Goal: Obtain resource: Download file/media

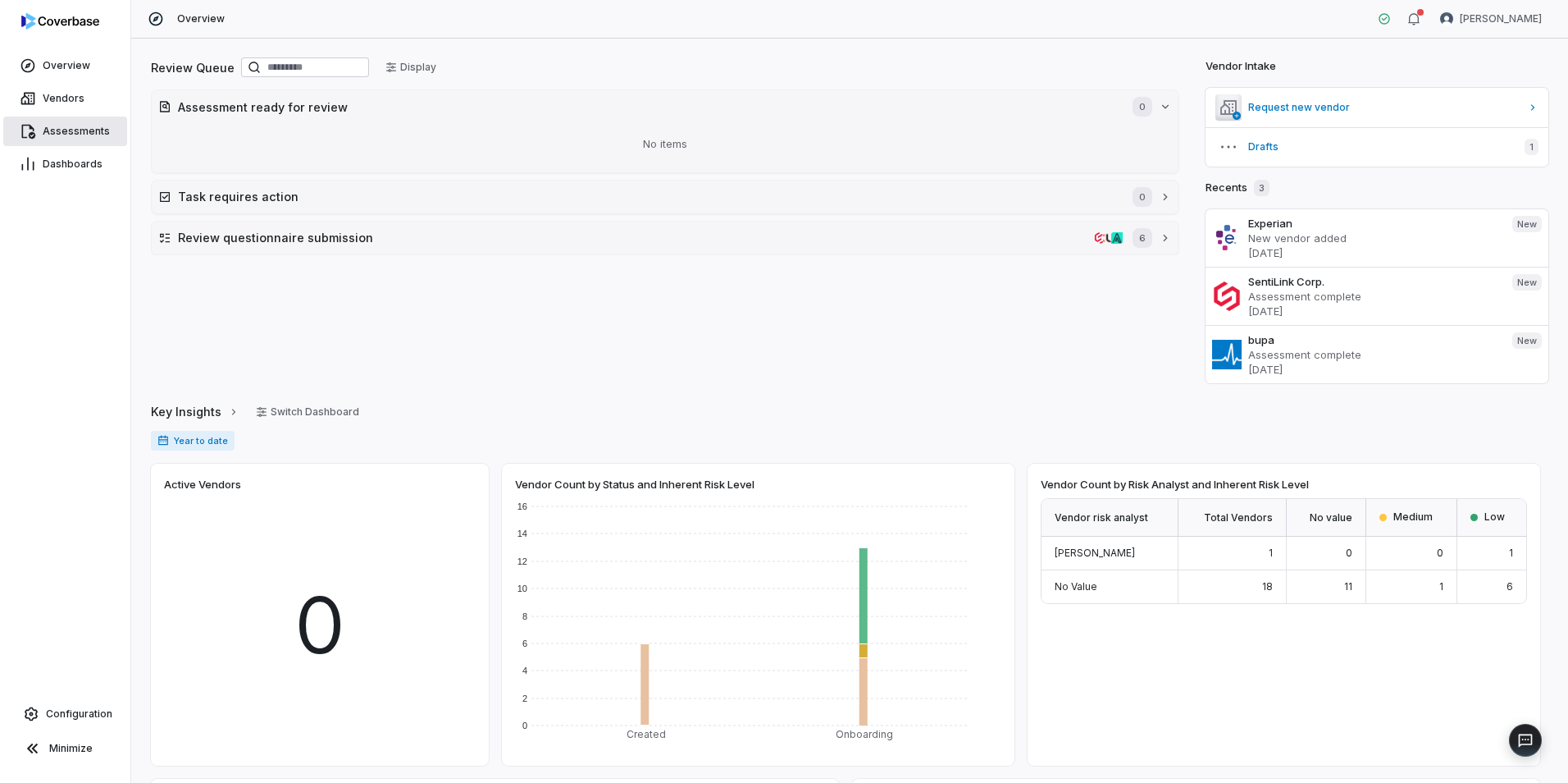
click at [88, 130] on span "Assessments" at bounding box center [76, 130] width 68 height 13
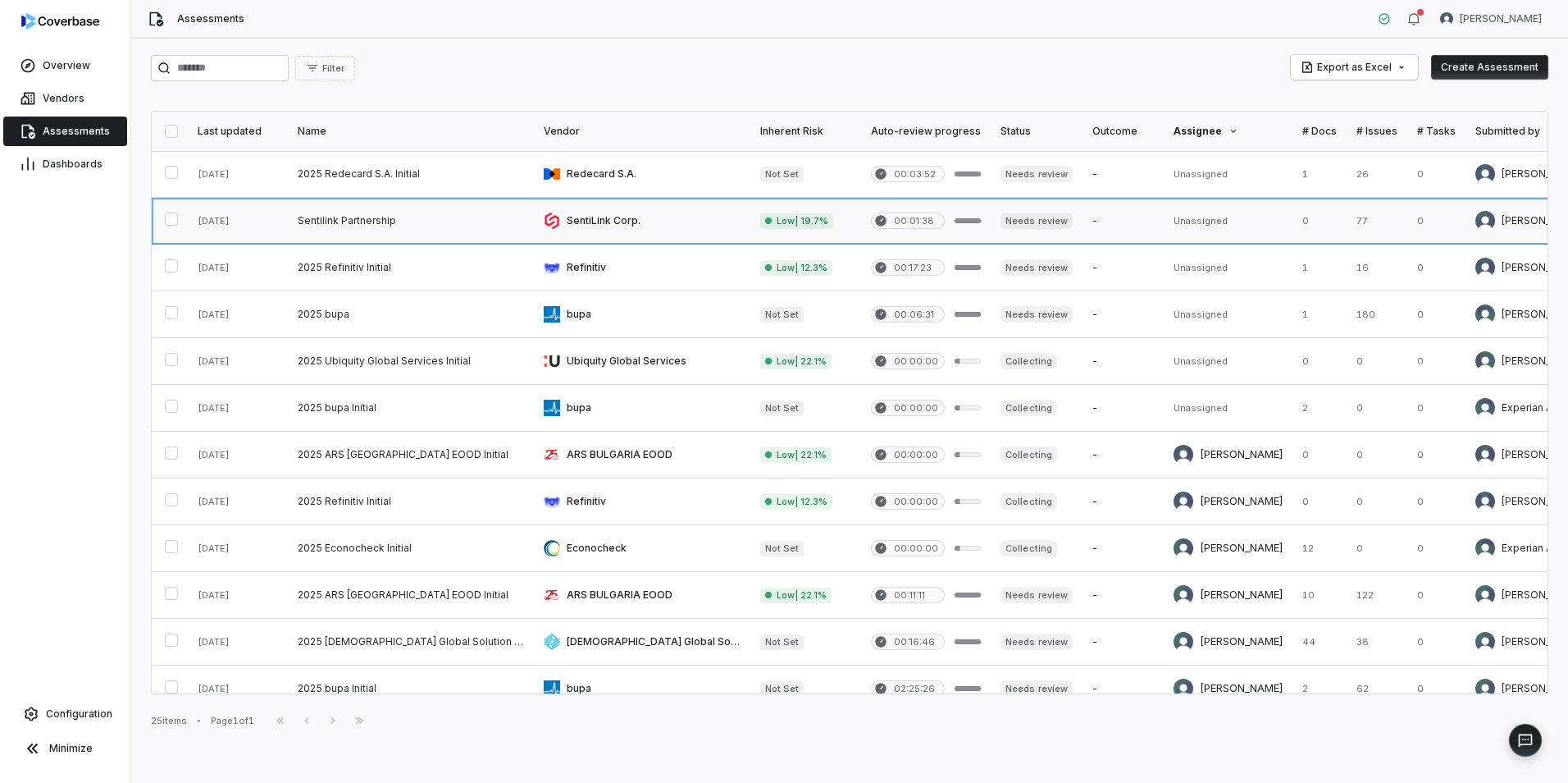
click at [333, 214] on link at bounding box center [411, 221] width 246 height 46
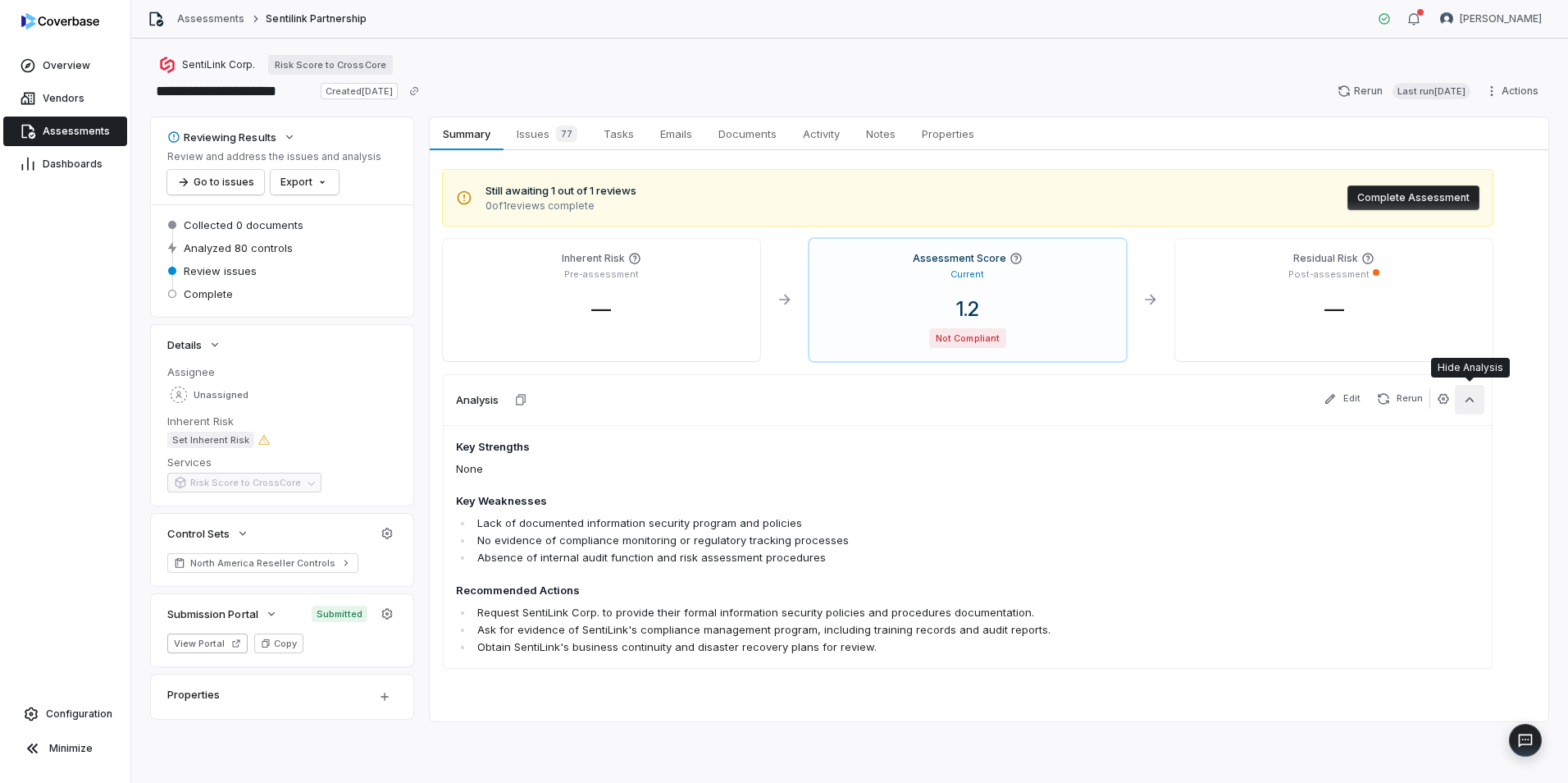
click at [1471, 399] on icon "button" at bounding box center [1470, 398] width 9 height 5
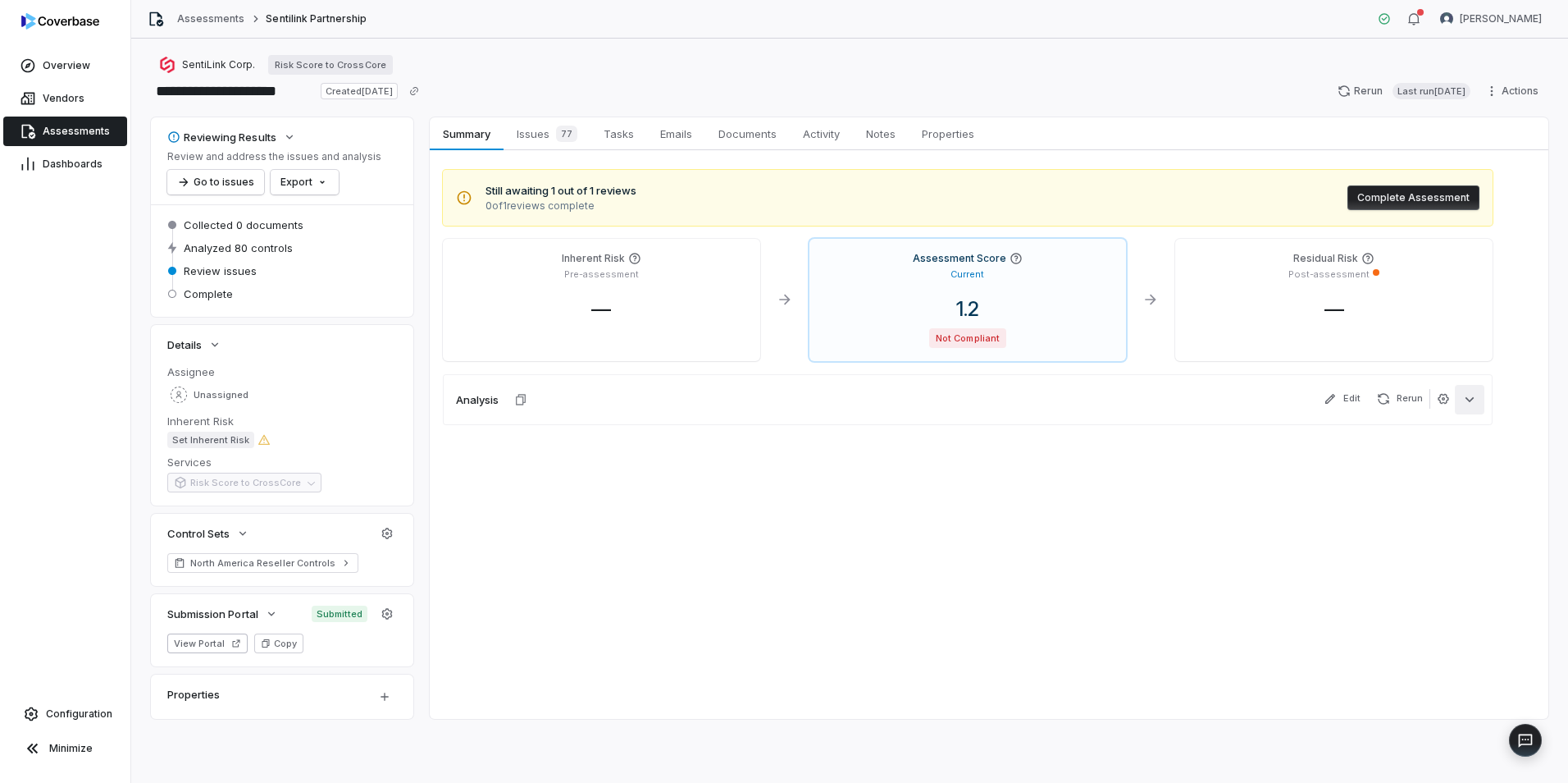
click at [1471, 399] on icon "button" at bounding box center [1470, 398] width 9 height 5
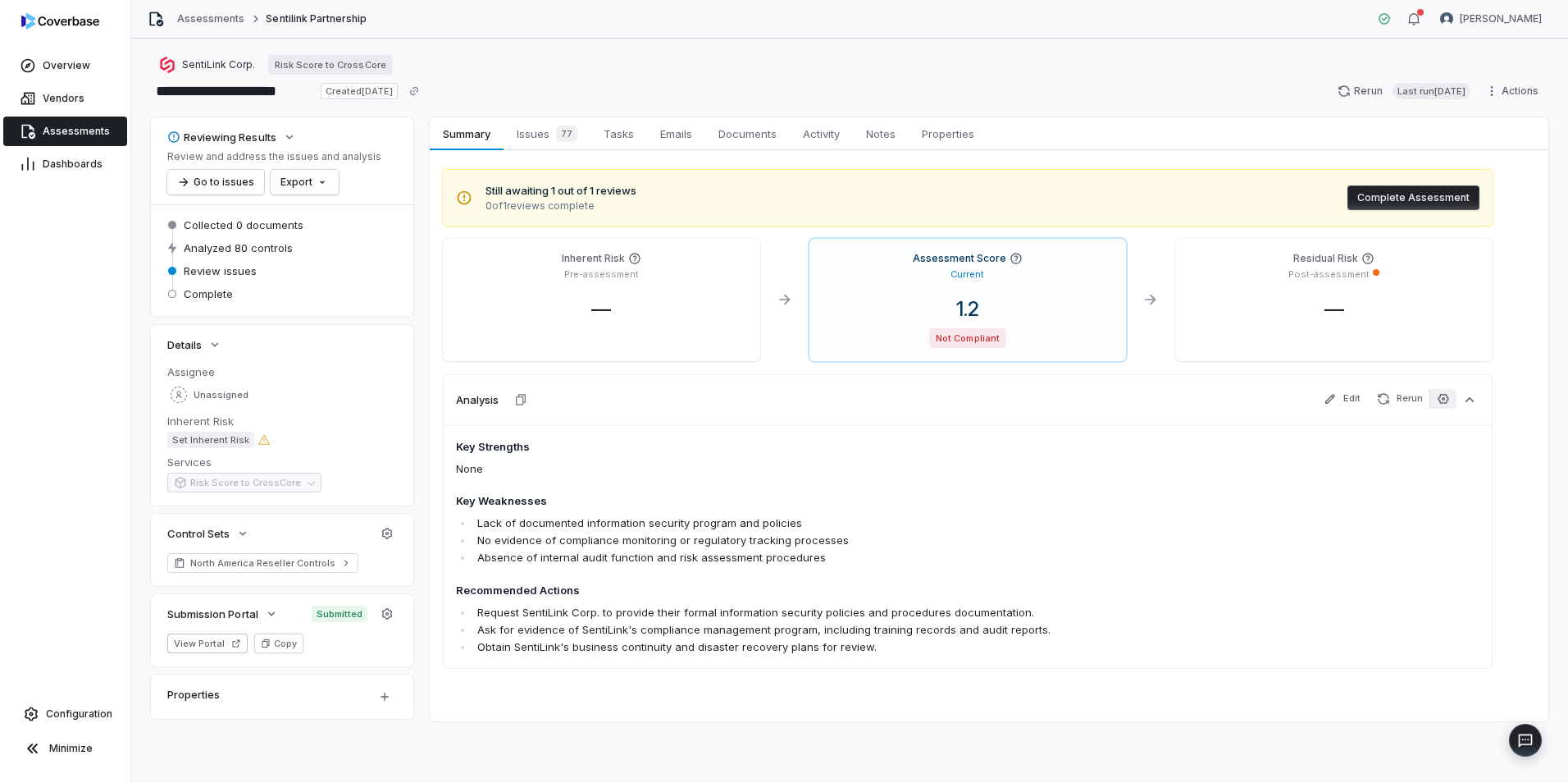
click at [1446, 400] on icon "button" at bounding box center [1443, 398] width 13 height 13
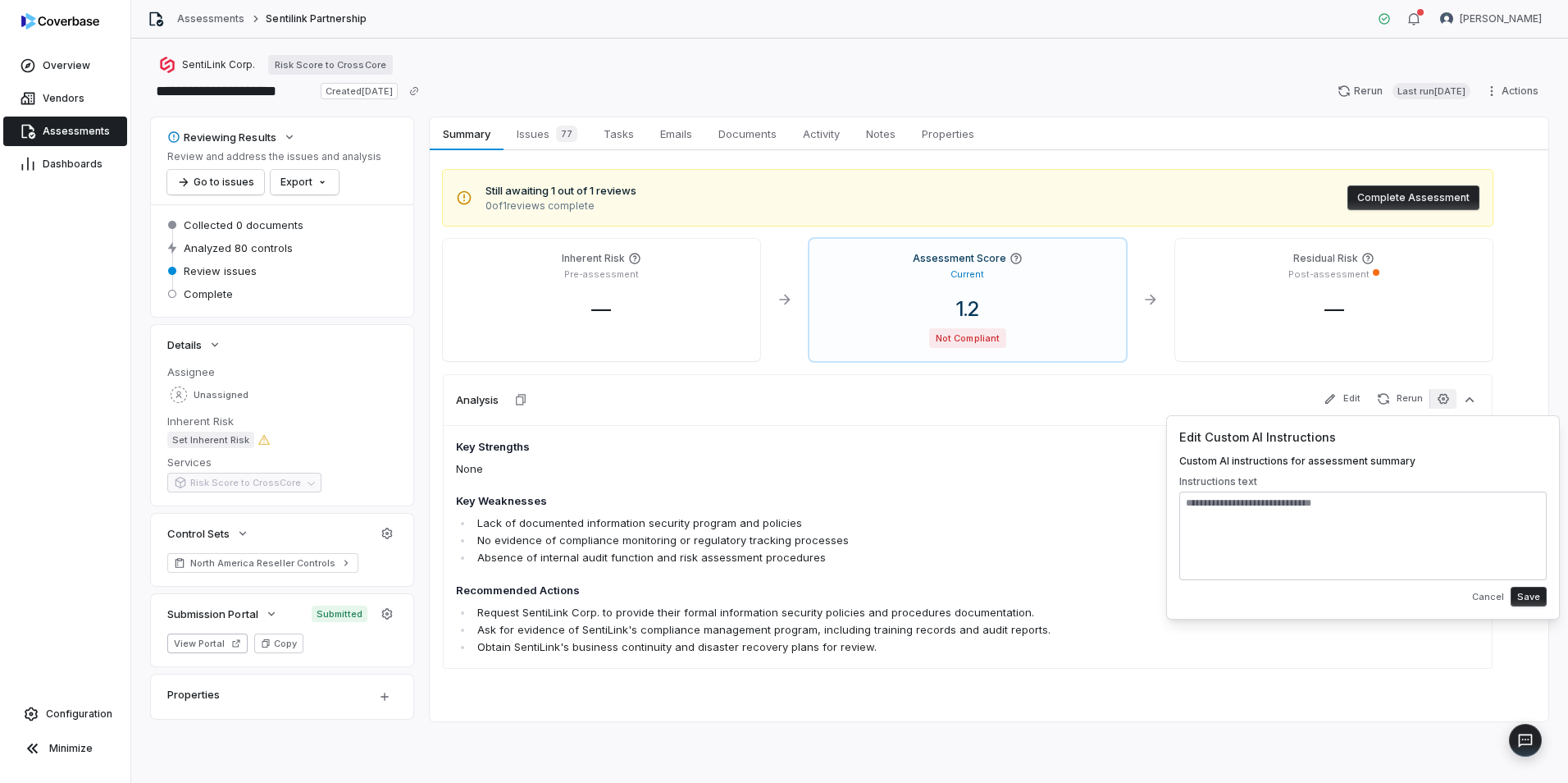
click at [1069, 454] on span "Key Strengths None Key Weaknesses Lack of documented information security progr…" at bounding box center [865, 548] width 819 height 218
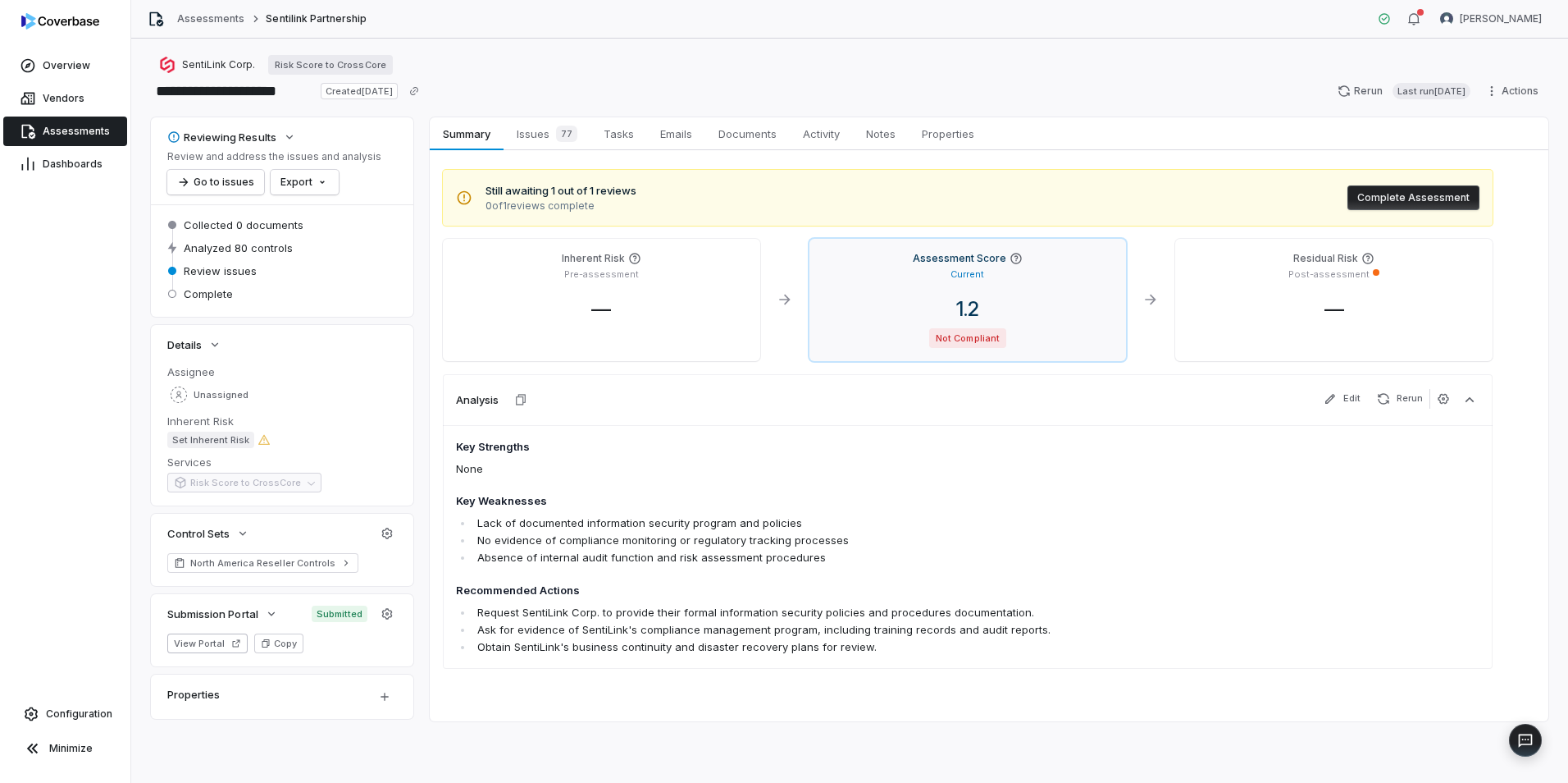
click at [1046, 300] on div "1.2" at bounding box center [968, 309] width 291 height 25
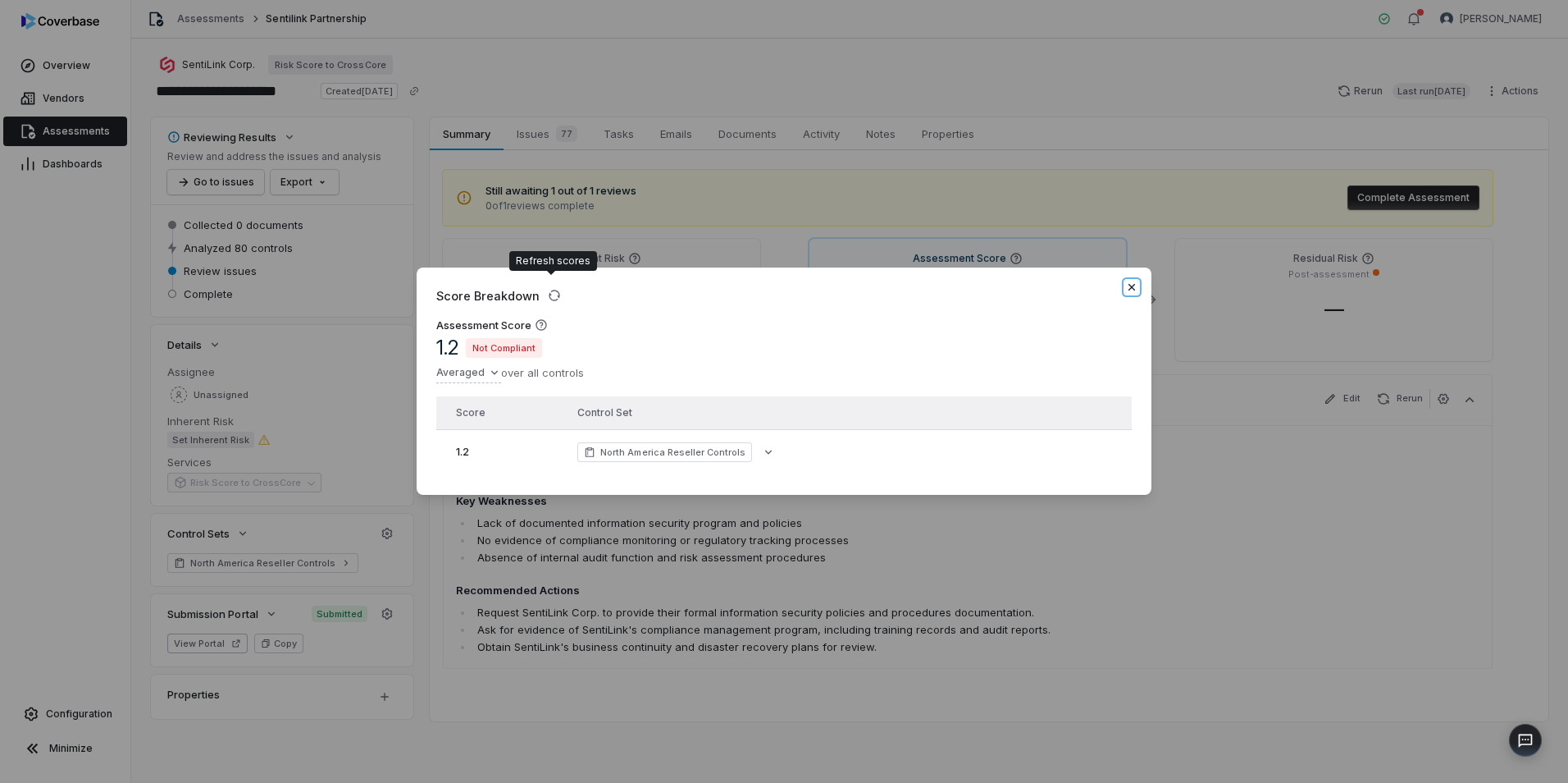
click at [1134, 281] on icon "button" at bounding box center [1132, 287] width 13 height 13
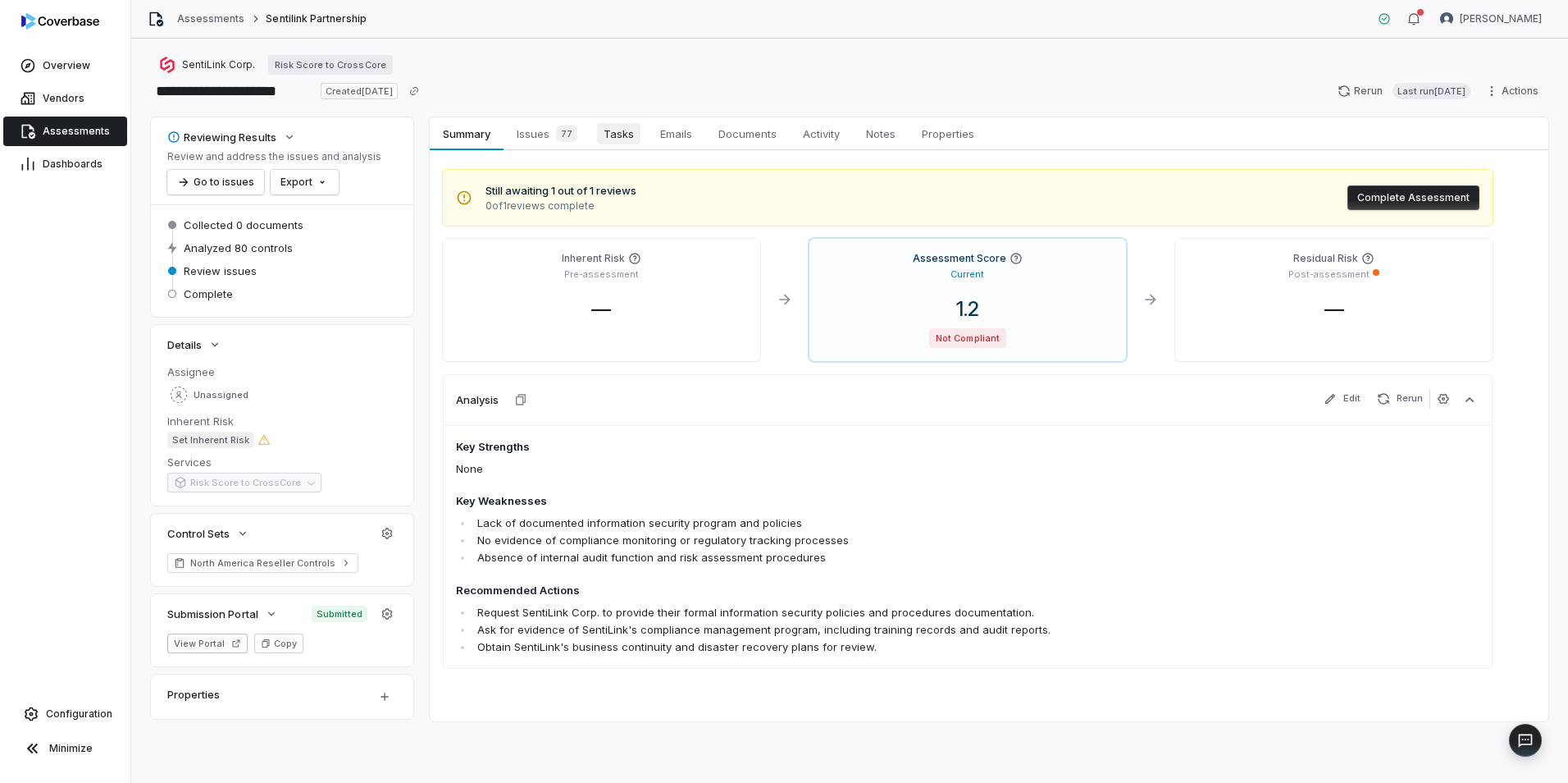
click at [625, 134] on span "Tasks" at bounding box center [619, 133] width 43 height 22
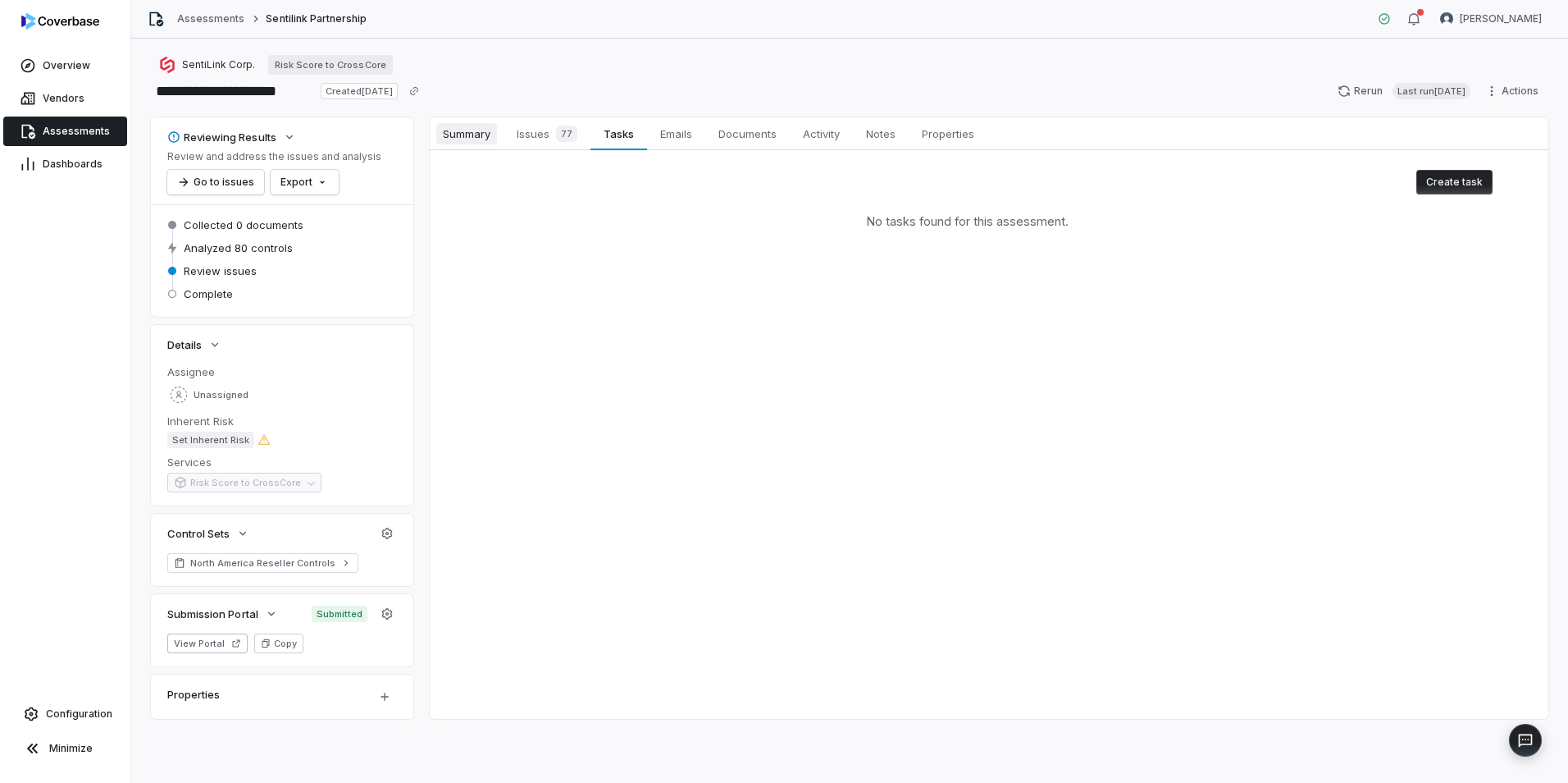
click at [470, 129] on span "Summary" at bounding box center [467, 133] width 61 height 22
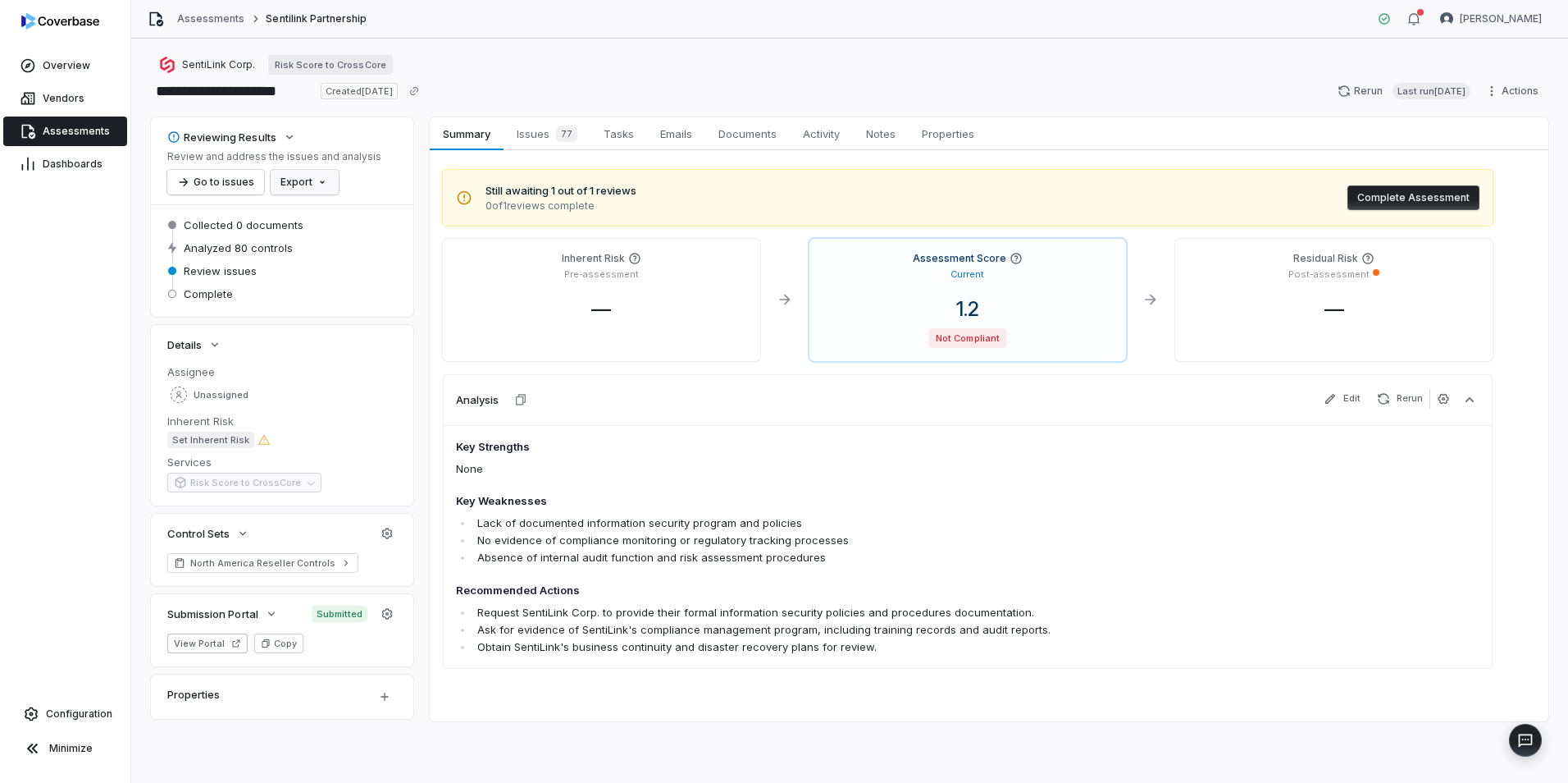
click at [321, 180] on html "**********" at bounding box center [784, 392] width 1568 height 783
click at [320, 210] on div "Export as PDF" at bounding box center [332, 217] width 116 height 26
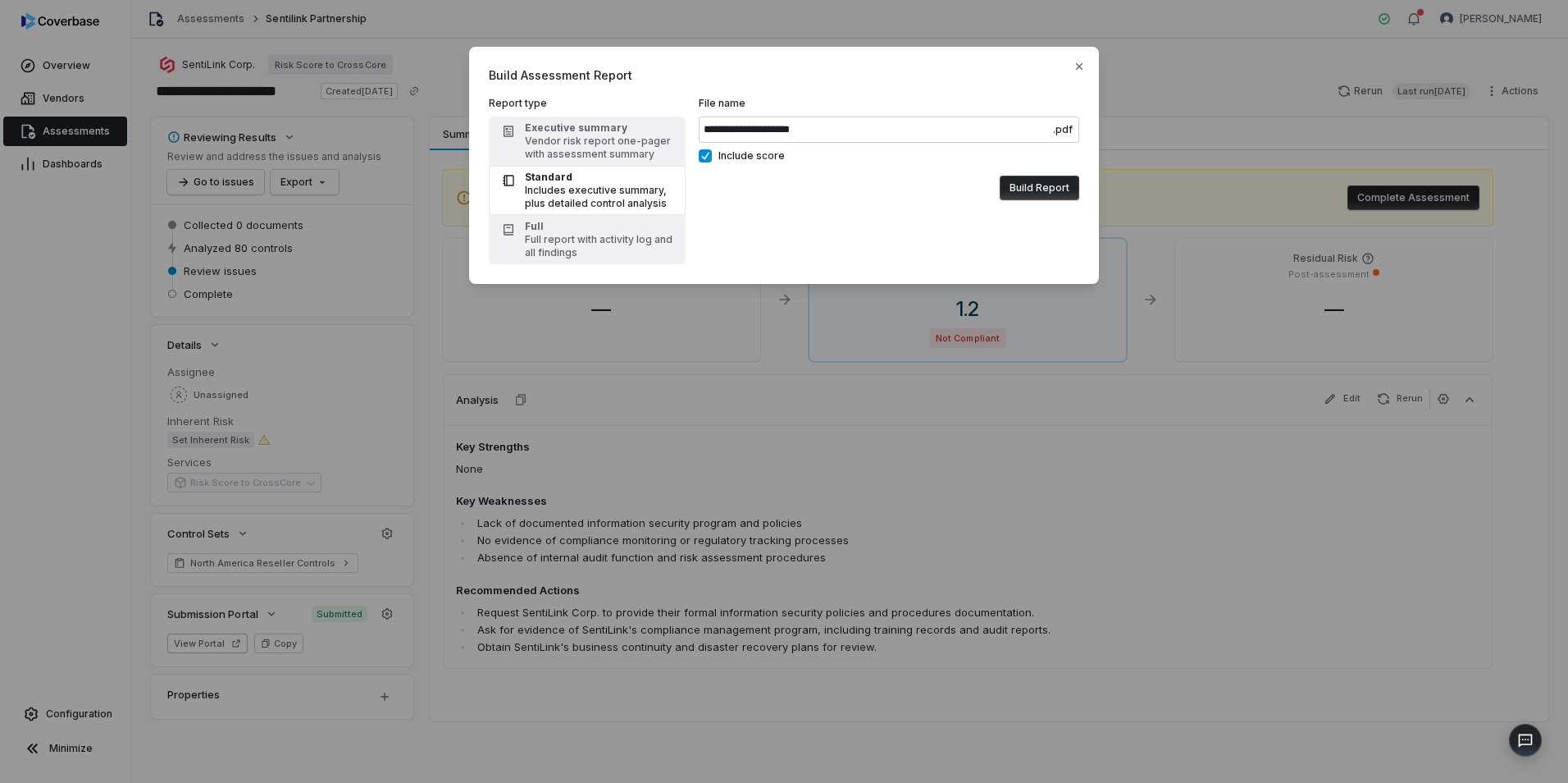
click at [1027, 193] on button "Build Report" at bounding box center [1039, 187] width 79 height 25
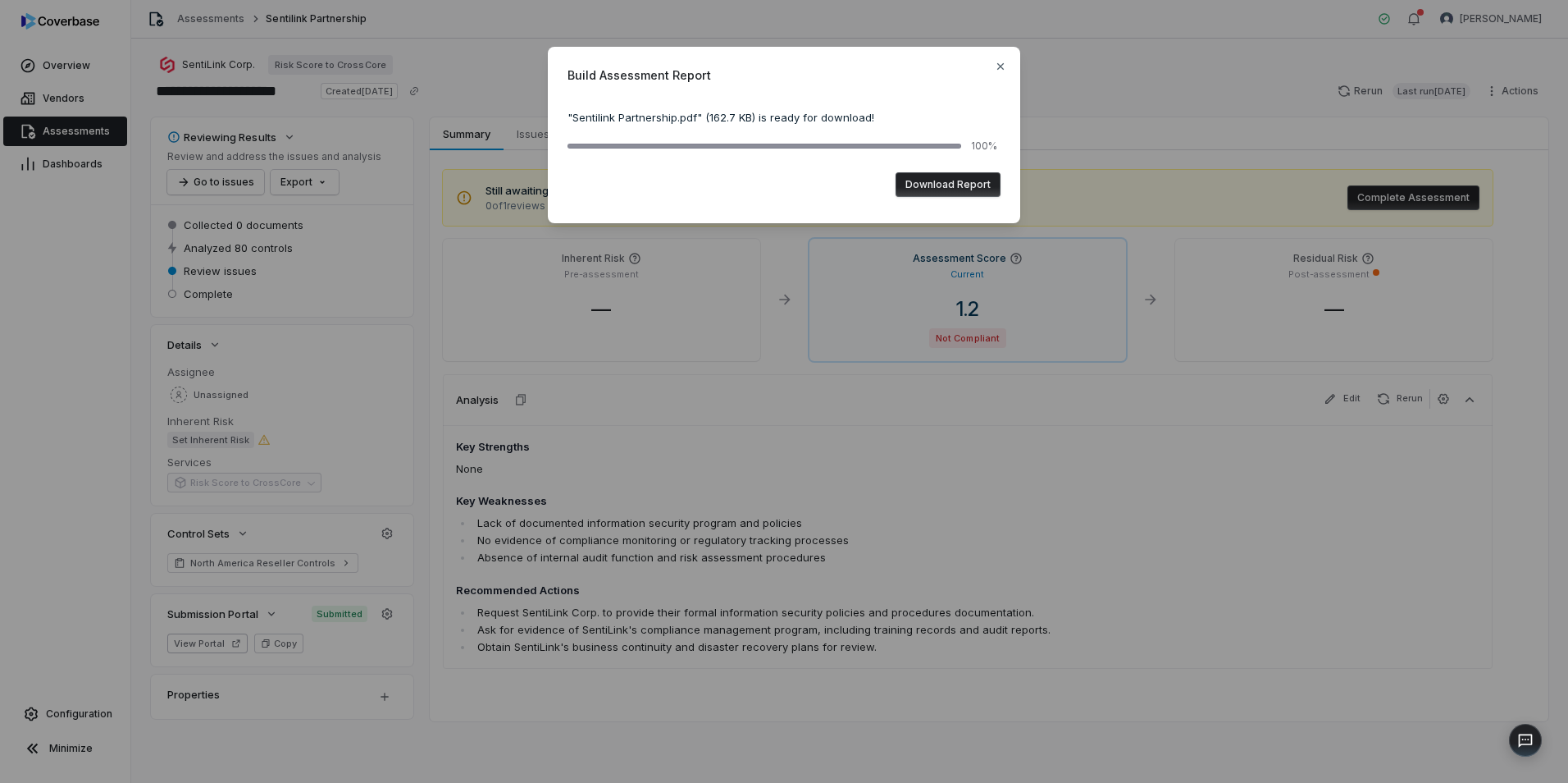
click at [932, 183] on button "Download Report" at bounding box center [948, 184] width 105 height 25
drag, startPoint x: 1001, startPoint y: 63, endPoint x: 995, endPoint y: 78, distance: 16.2
click at [1001, 63] on icon "button" at bounding box center [1000, 66] width 13 height 13
